Goal: Find specific page/section: Find specific page/section

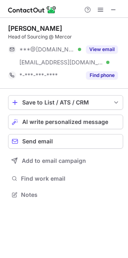
scroll to position [189, 128]
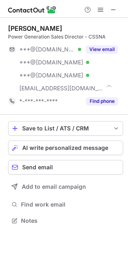
scroll to position [214, 128]
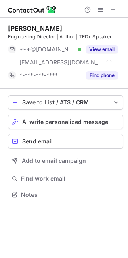
scroll to position [189, 128]
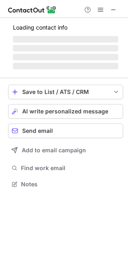
scroll to position [189, 128]
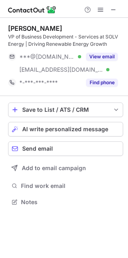
scroll to position [196, 128]
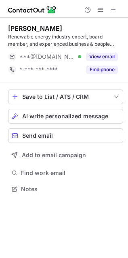
scroll to position [183, 128]
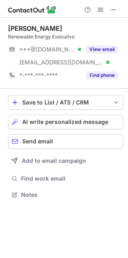
scroll to position [189, 128]
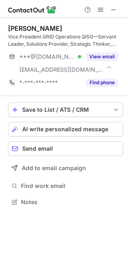
scroll to position [196, 128]
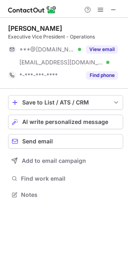
scroll to position [189, 128]
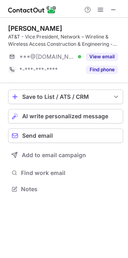
scroll to position [183, 128]
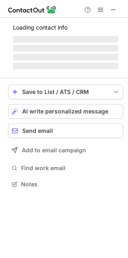
scroll to position [183, 128]
